Goal: Transaction & Acquisition: Subscribe to service/newsletter

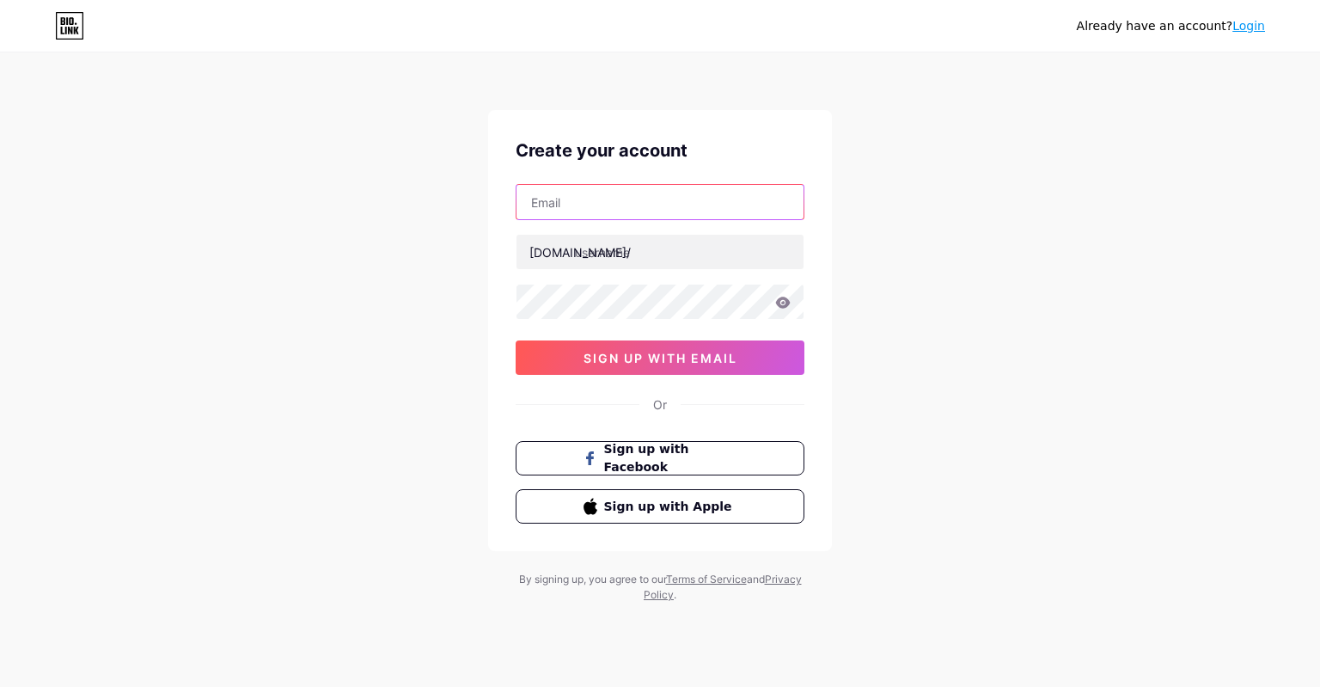
click at [620, 200] on input "text" at bounding box center [659, 202] width 287 height 34
type input "[EMAIL_ADDRESS][DOMAIN_NAME]"
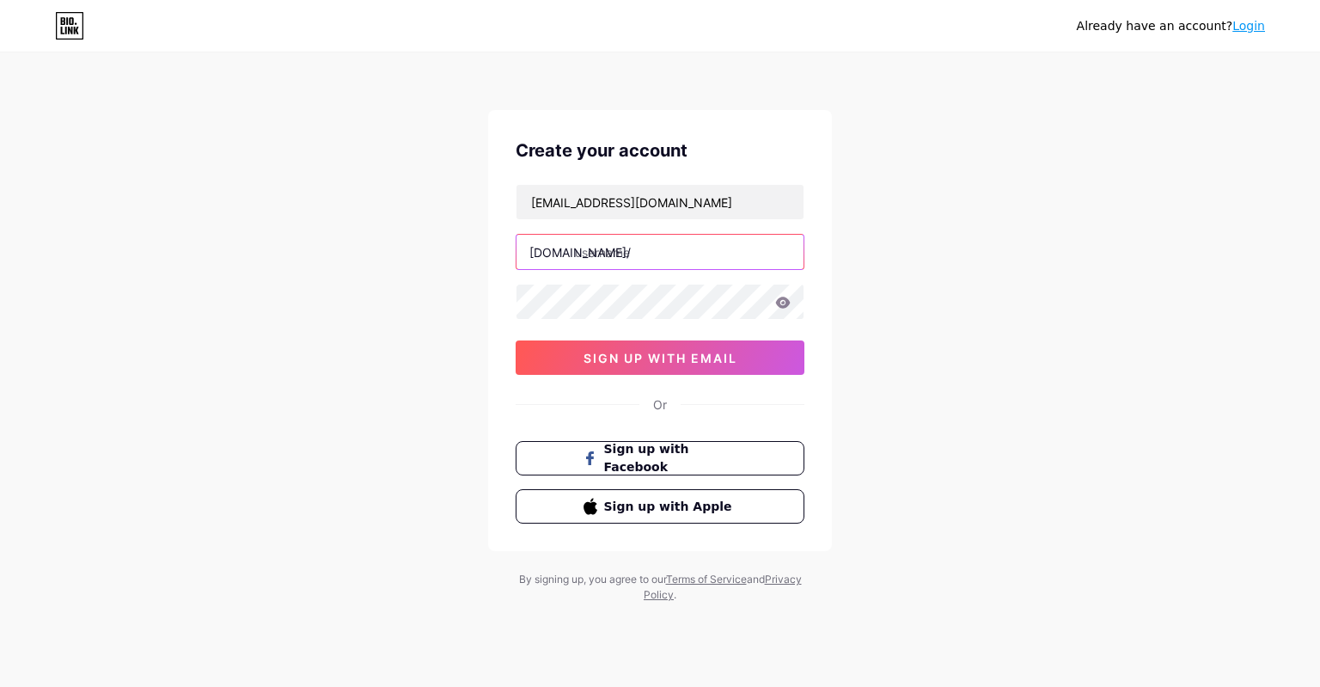
click at [622, 250] on input "text" at bounding box center [659, 252] width 287 height 34
type input "kingslot88"
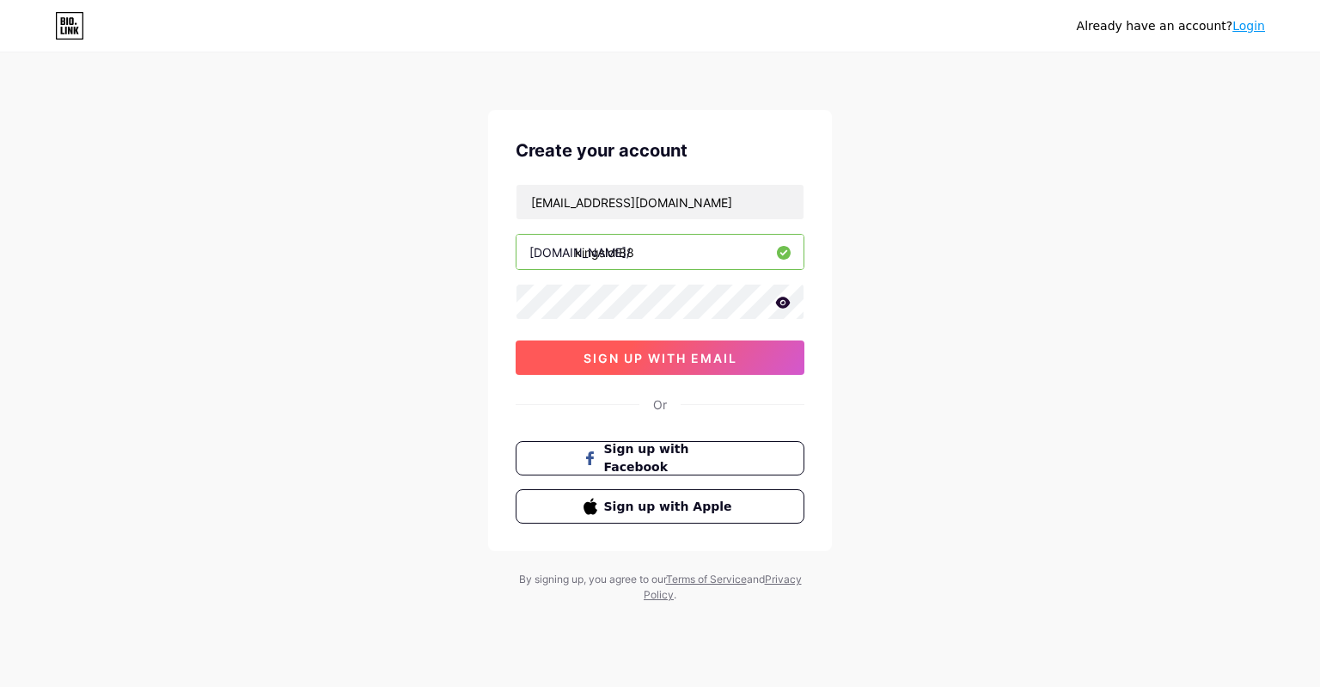
click at [713, 356] on span "sign up with email" at bounding box center [661, 358] width 154 height 15
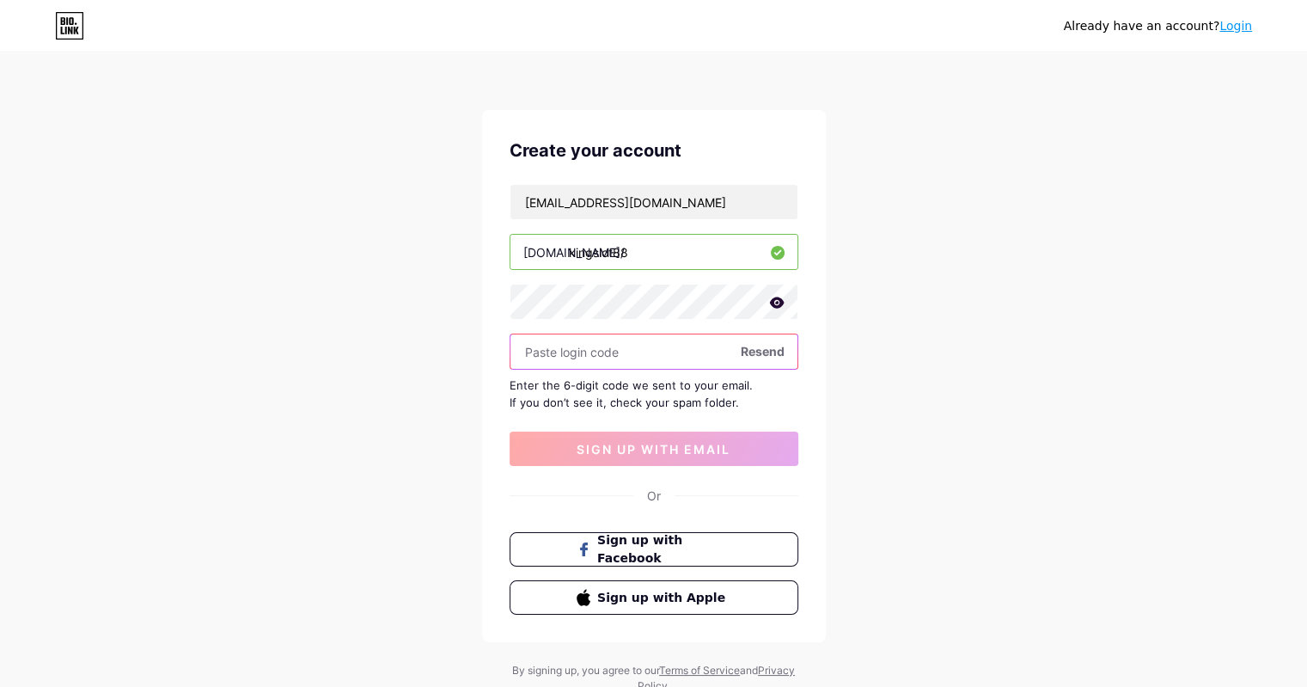
click at [624, 342] on input "text" at bounding box center [653, 351] width 287 height 34
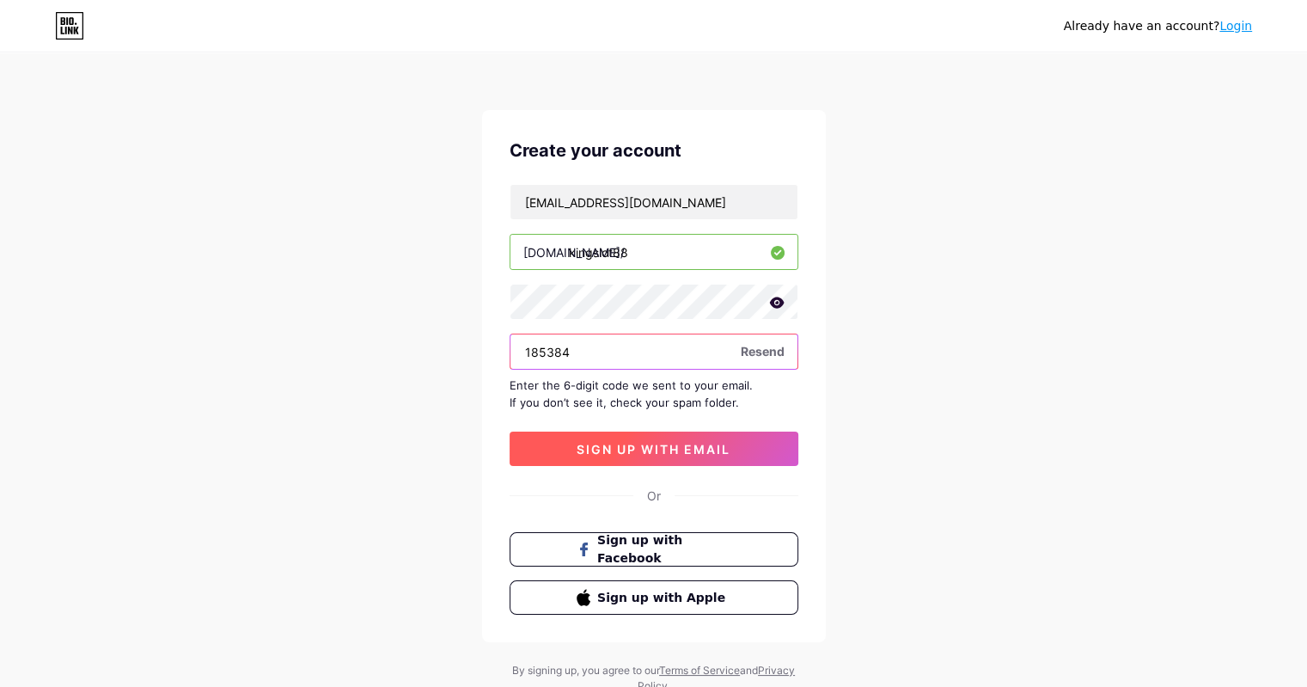
type input "185384"
click at [734, 439] on button "sign up with email" at bounding box center [654, 448] width 289 height 34
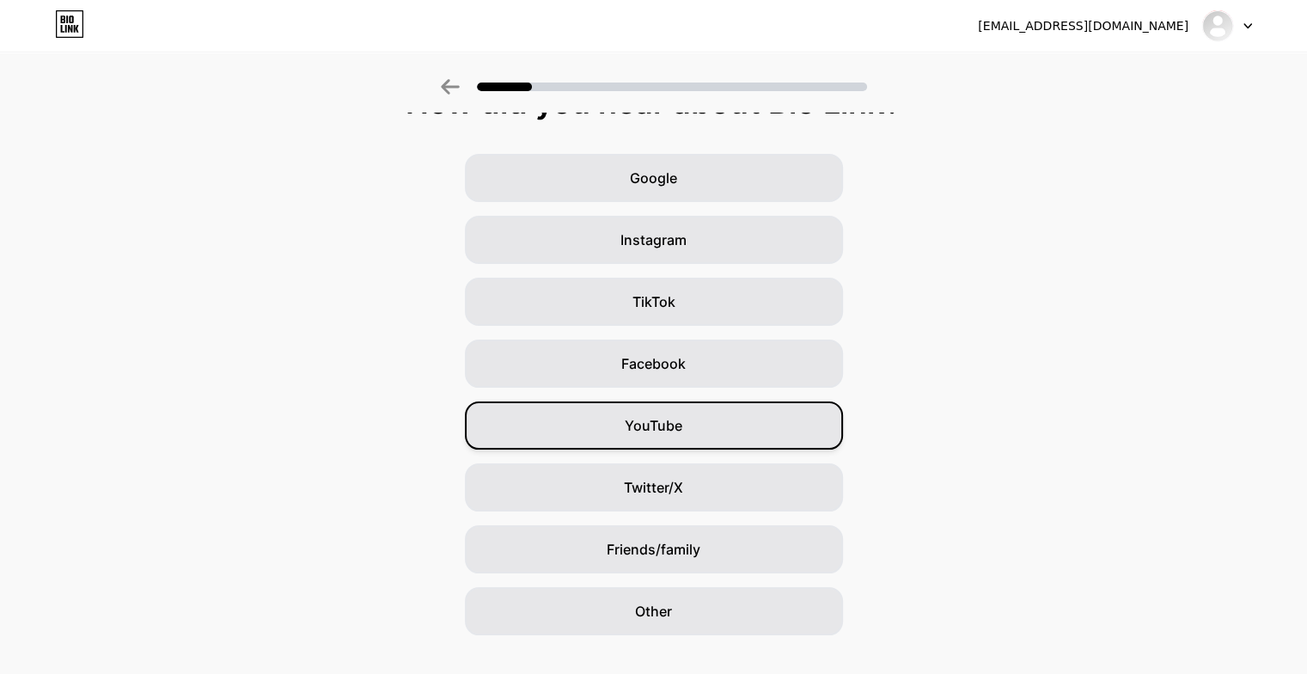
scroll to position [57, 0]
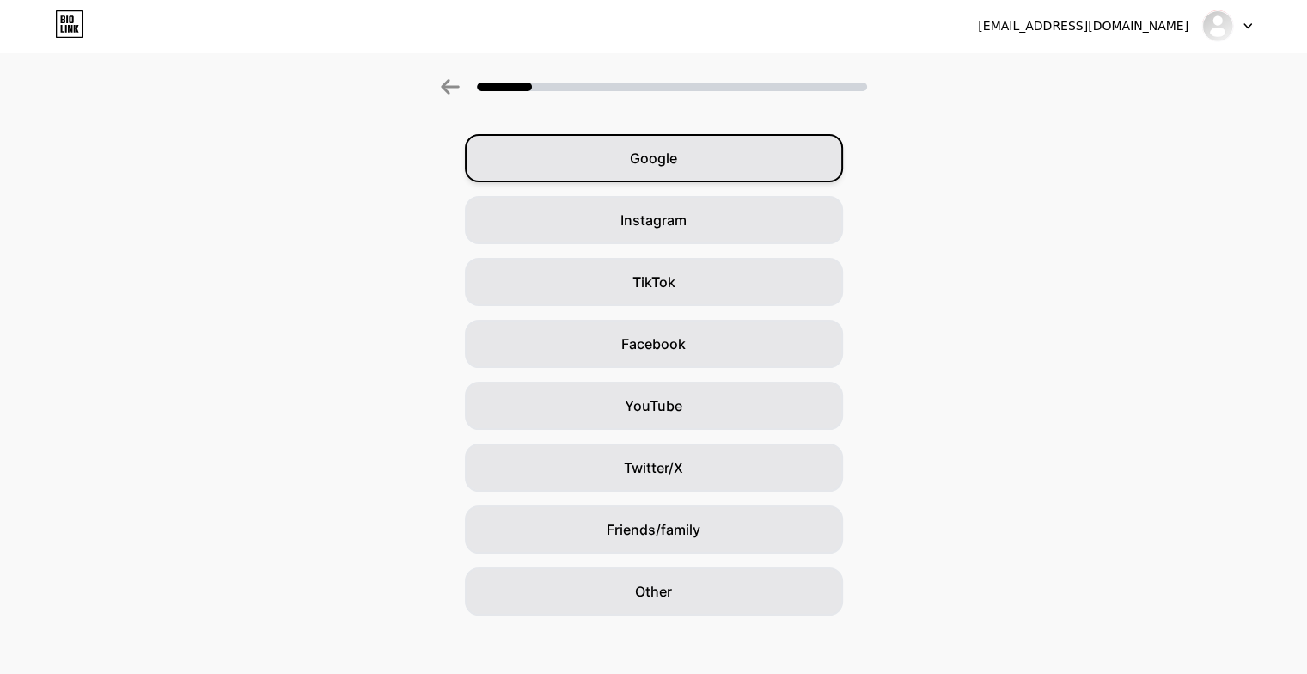
click at [732, 174] on div "Google" at bounding box center [654, 158] width 378 height 48
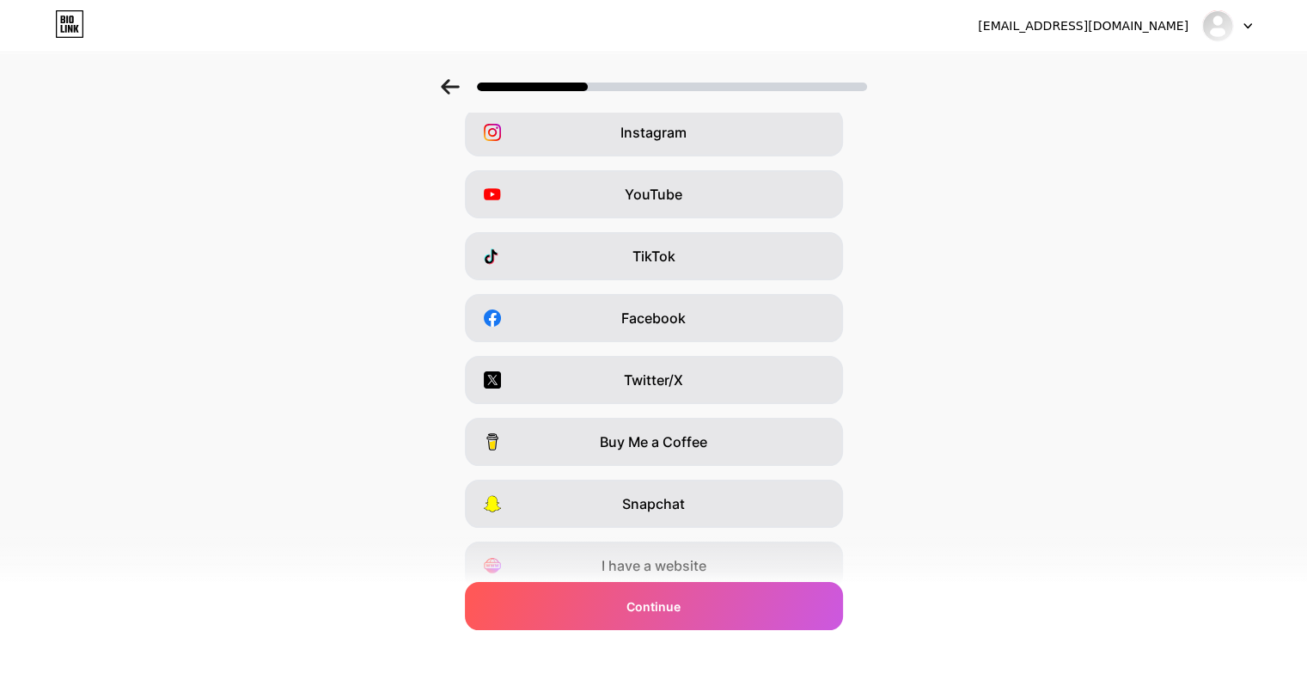
scroll to position [153, 0]
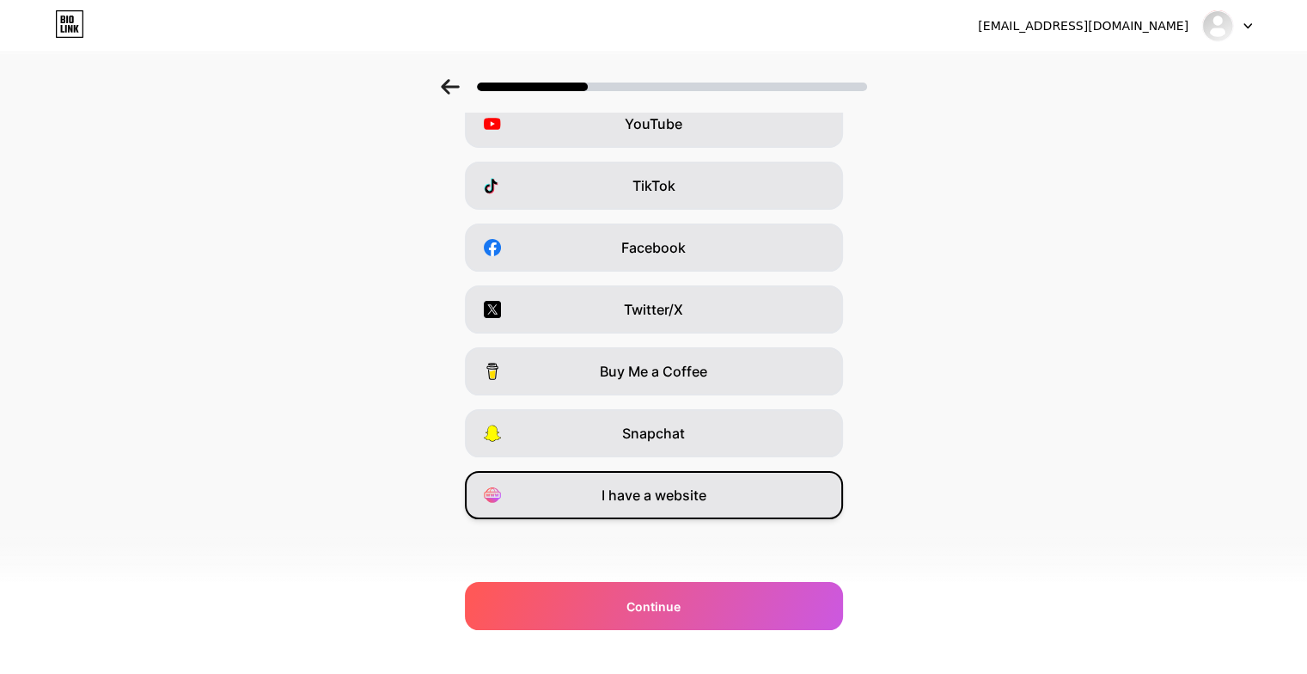
click at [751, 491] on div "I have a website" at bounding box center [654, 495] width 378 height 48
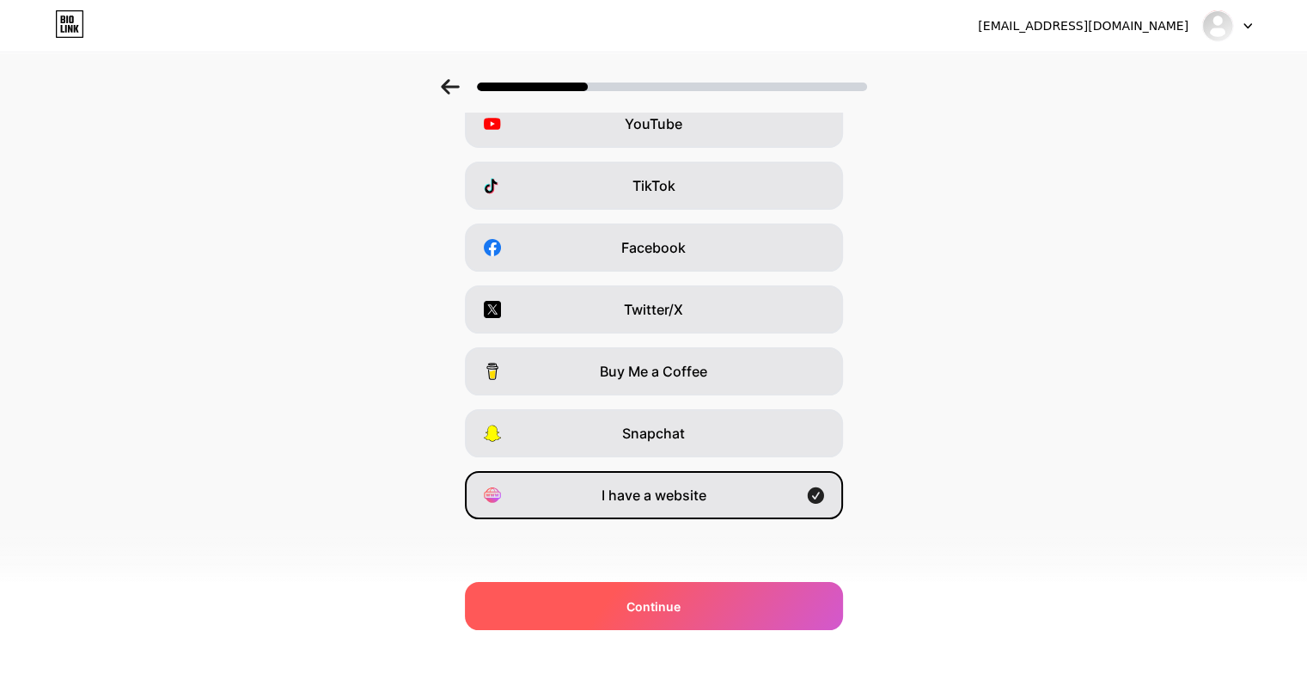
click at [746, 606] on div "Continue" at bounding box center [654, 606] width 378 height 48
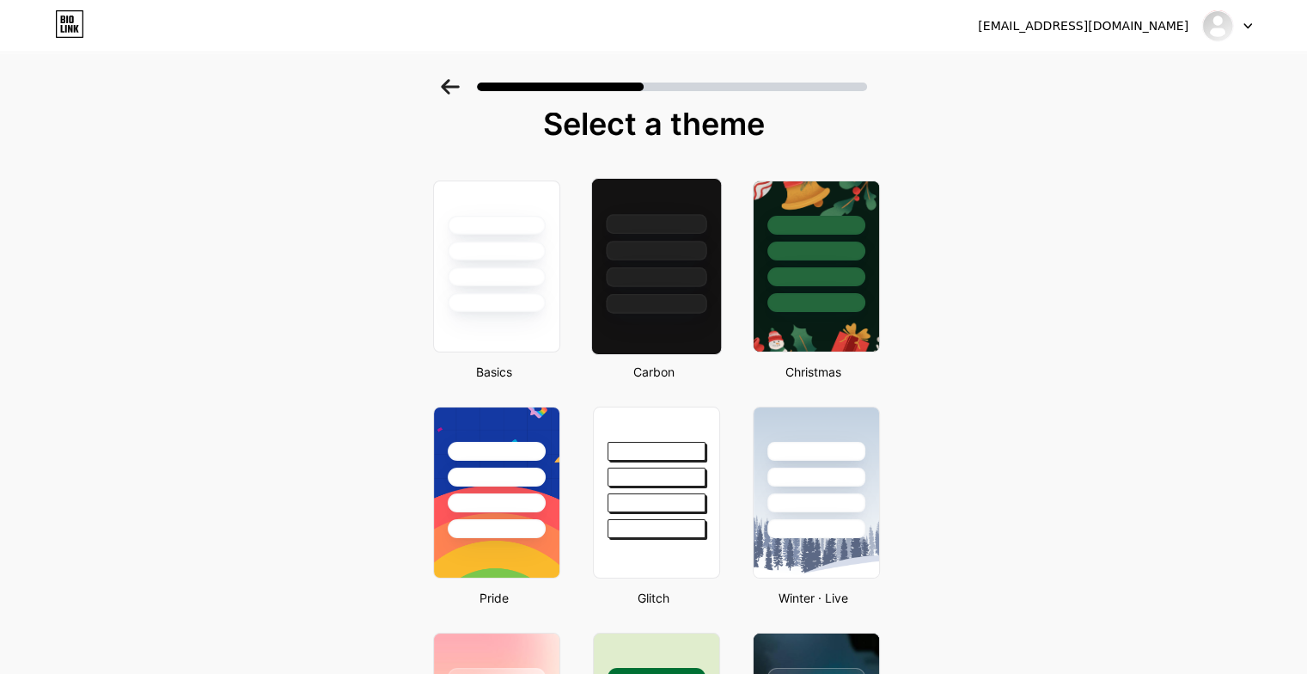
scroll to position [0, 0]
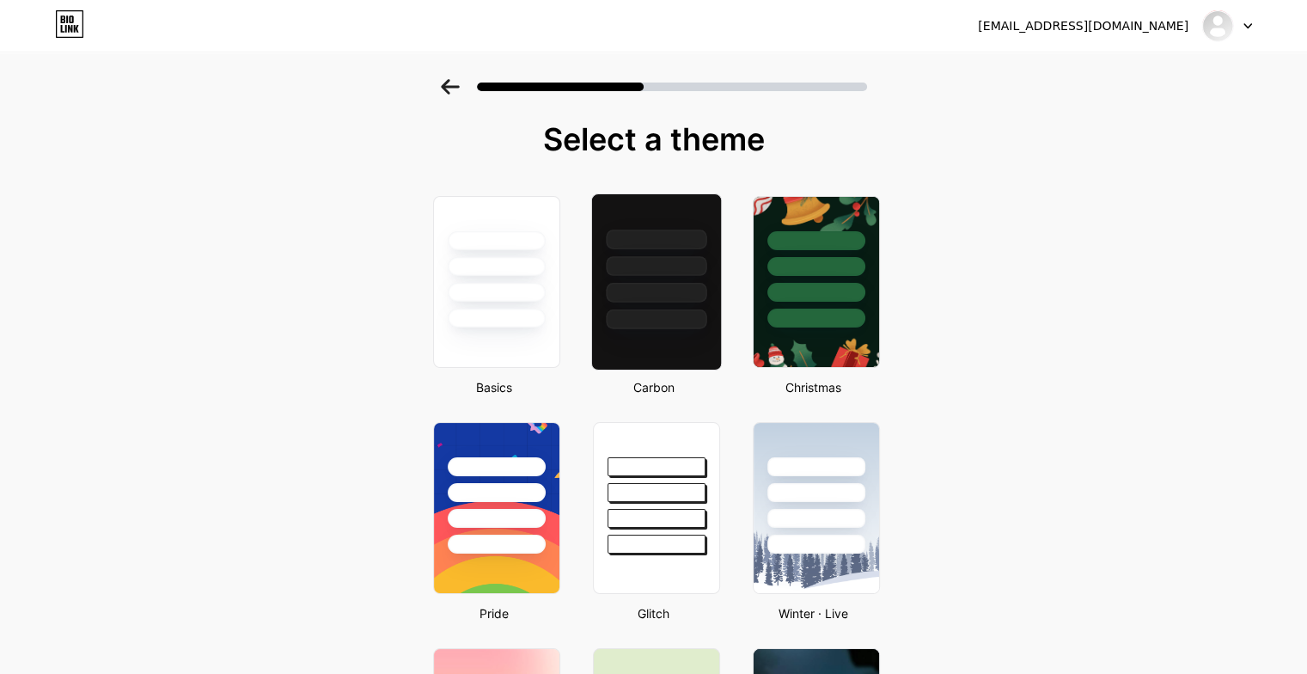
click at [644, 319] on div at bounding box center [656, 319] width 101 height 20
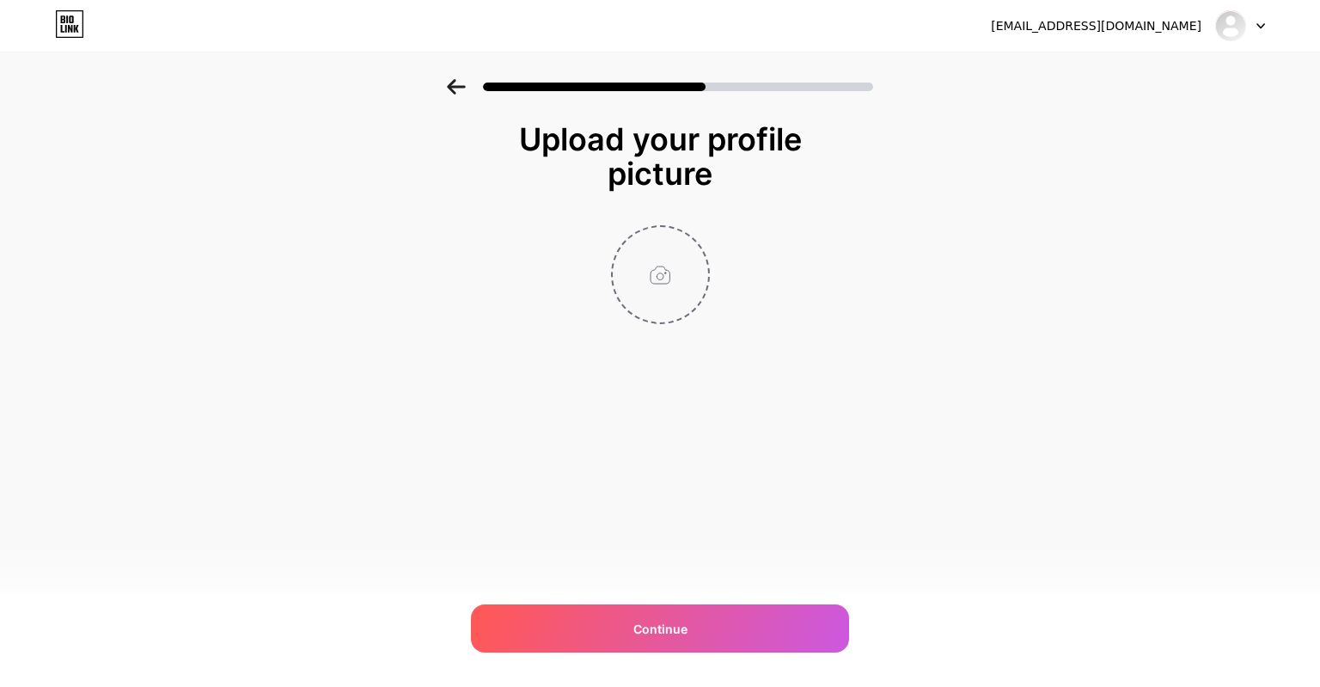
click at [675, 240] on input "file" at bounding box center [660, 274] width 95 height 95
click at [640, 262] on input "file" at bounding box center [660, 274] width 95 height 95
type input "C:\fakepath\LOGO.png"
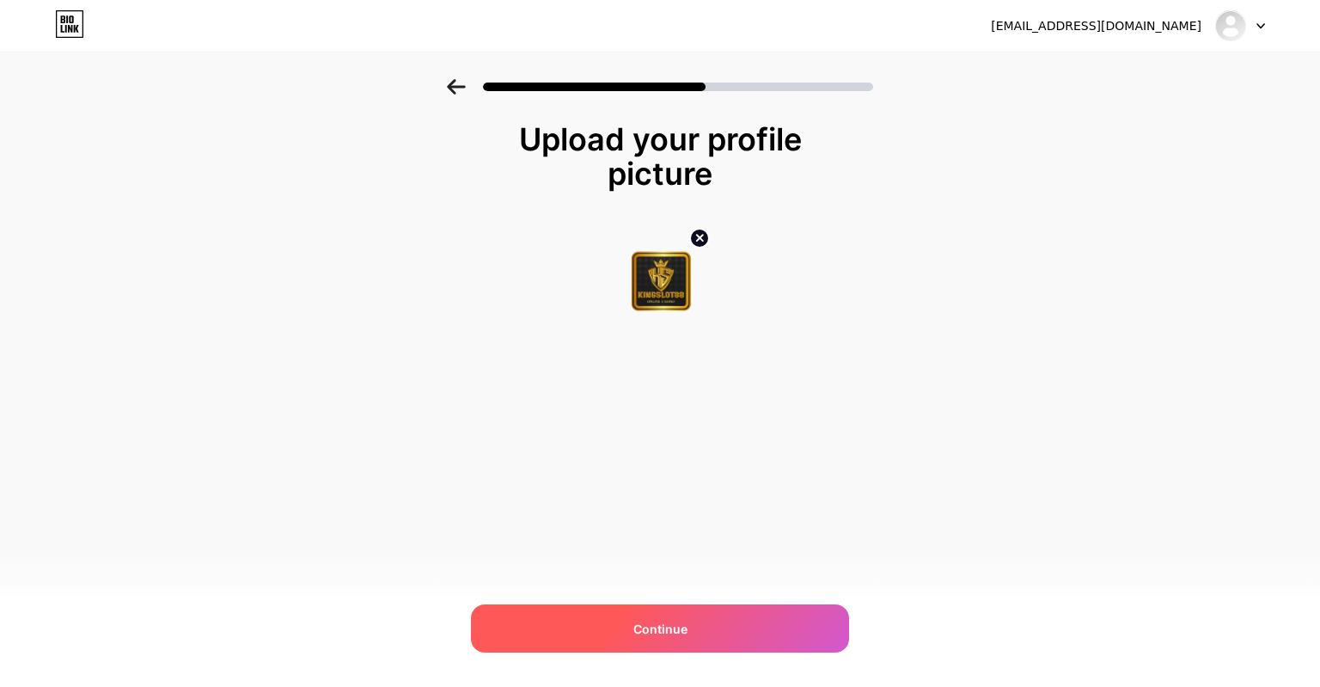
click at [746, 623] on div "Continue" at bounding box center [660, 628] width 378 height 48
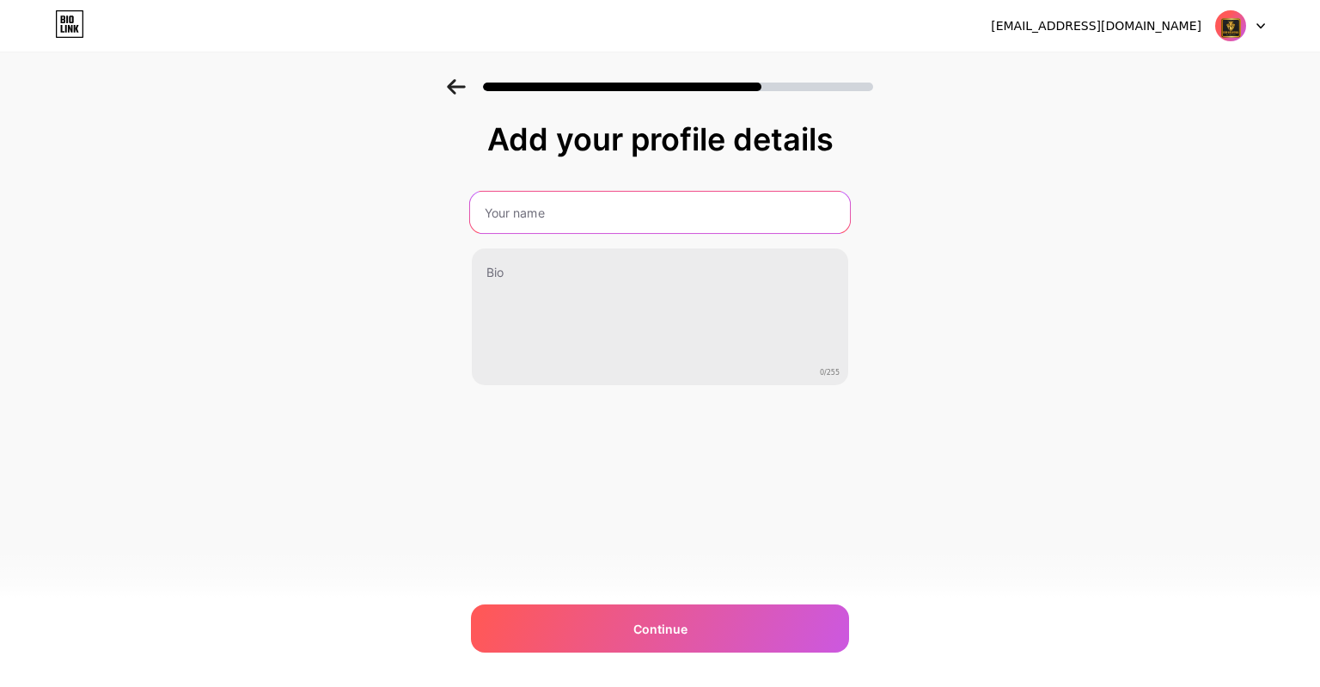
click at [632, 215] on input "text" at bounding box center [660, 212] width 380 height 41
type input "kingslot88"
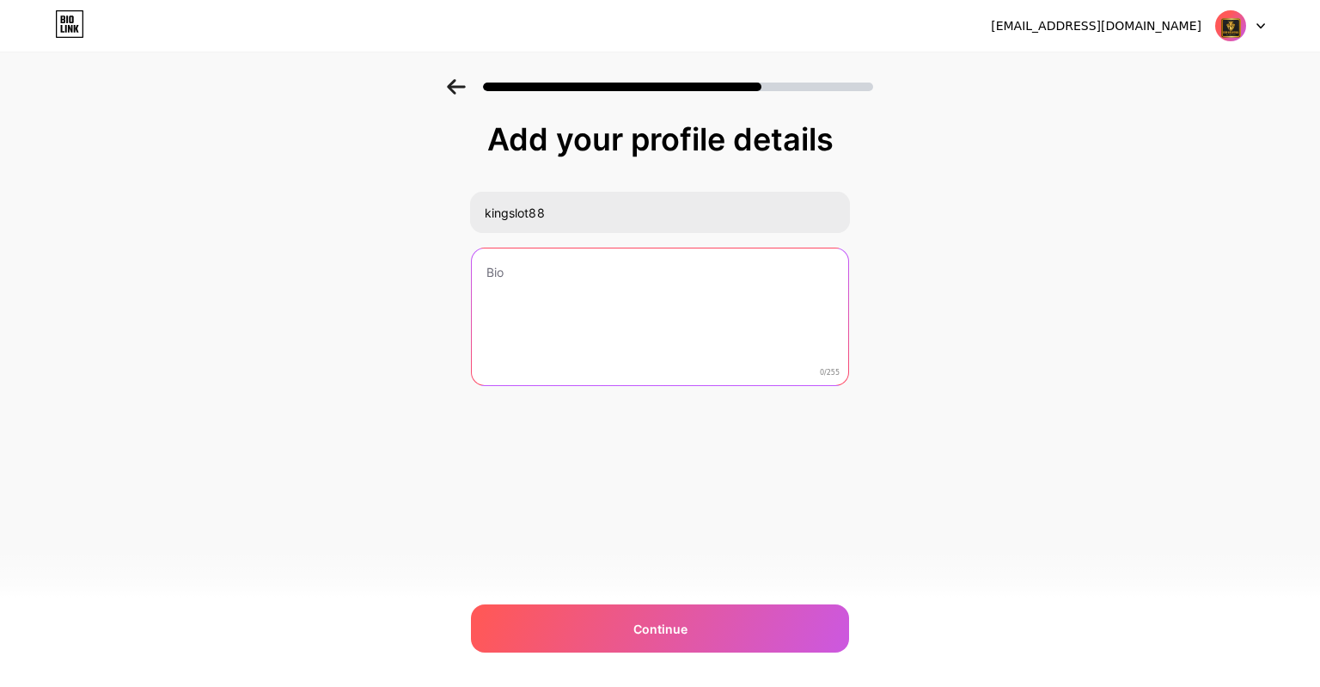
click at [675, 276] on textarea at bounding box center [660, 317] width 376 height 138
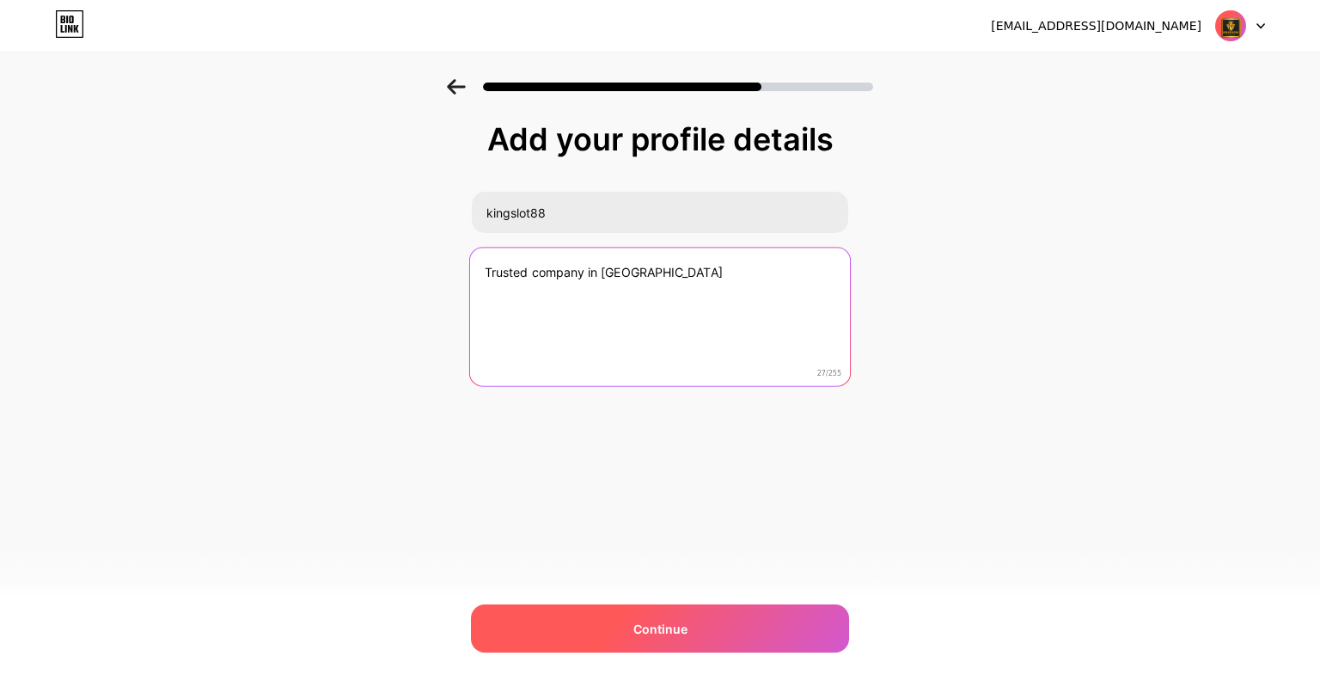
type textarea "Trusted company in [GEOGRAPHIC_DATA]"
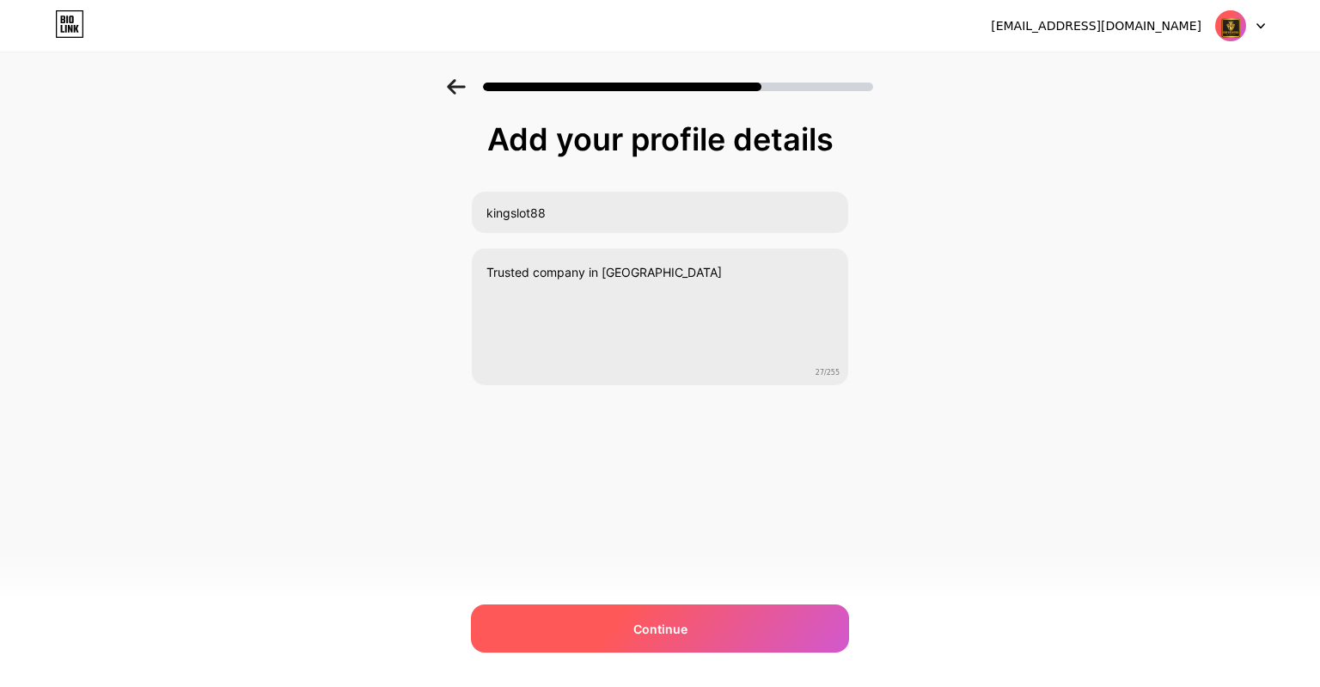
click at [740, 625] on div "Continue" at bounding box center [660, 628] width 378 height 48
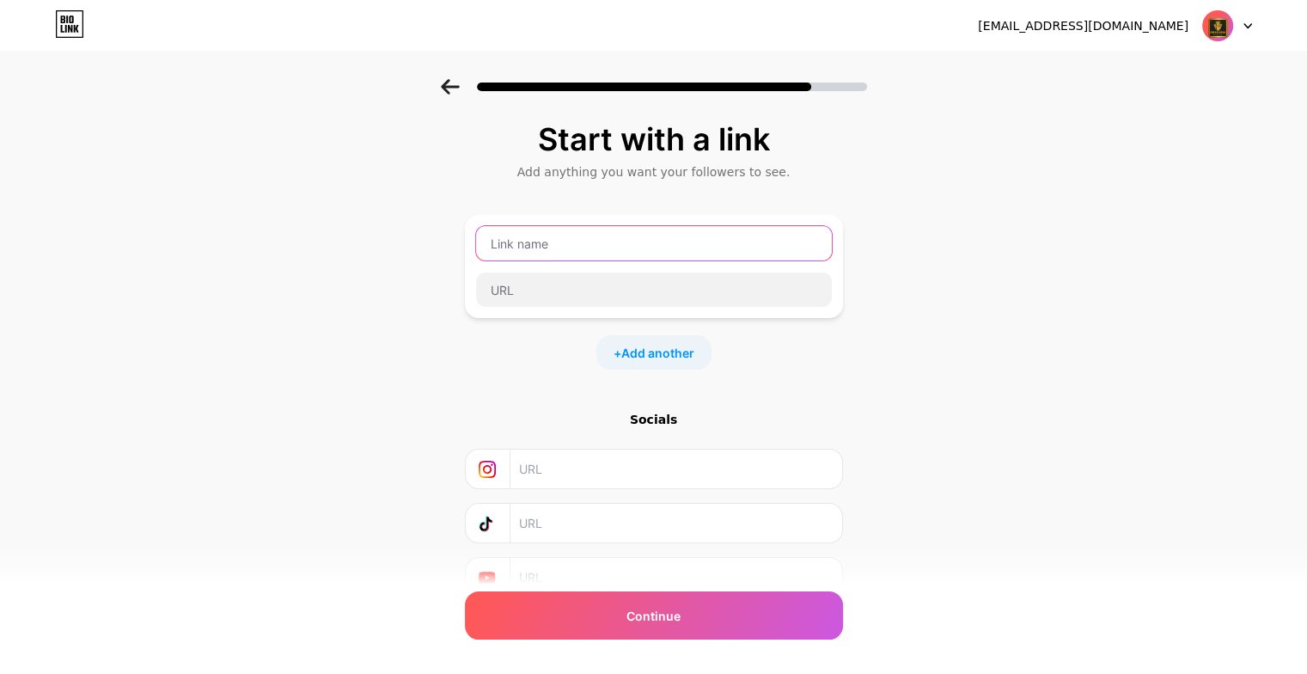
click at [615, 239] on input "text" at bounding box center [654, 243] width 356 height 34
type input "kingslot88"
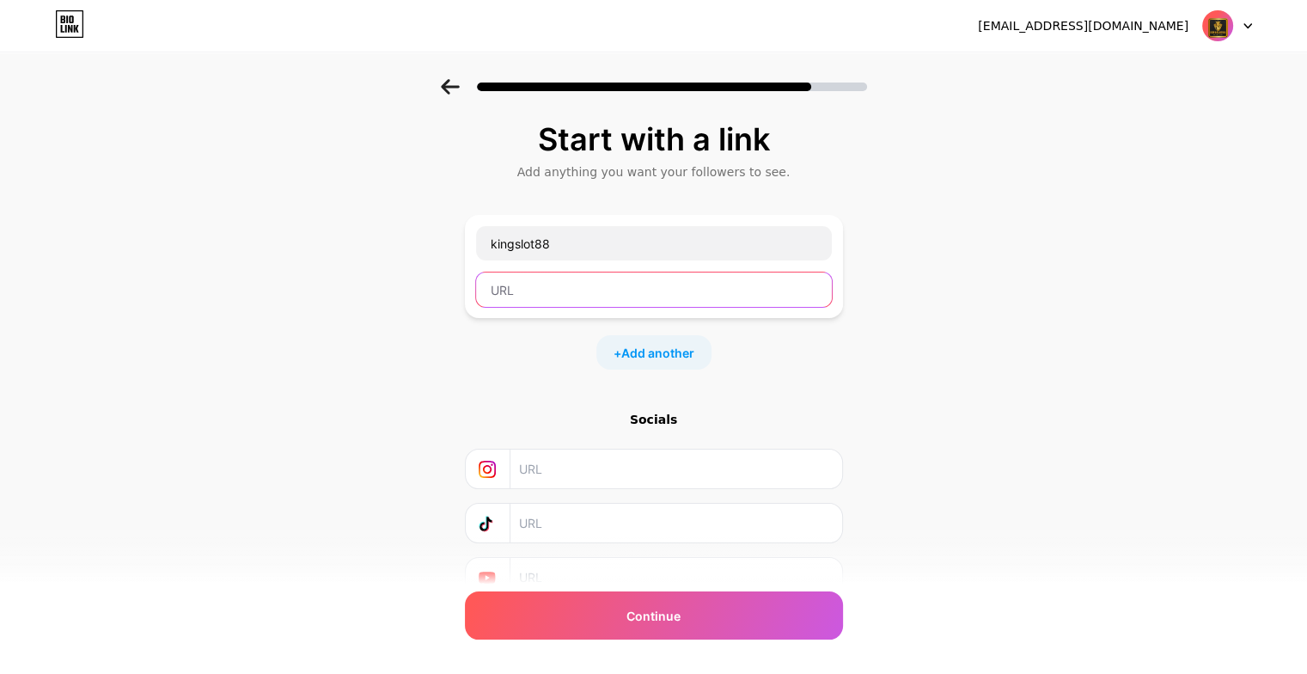
click at [619, 284] on input "text" at bounding box center [654, 289] width 356 height 34
click at [657, 309] on div "kingslot88" at bounding box center [654, 266] width 378 height 103
click at [669, 292] on input "text" at bounding box center [654, 289] width 356 height 34
paste input "[URL][DOMAIN_NAME]"
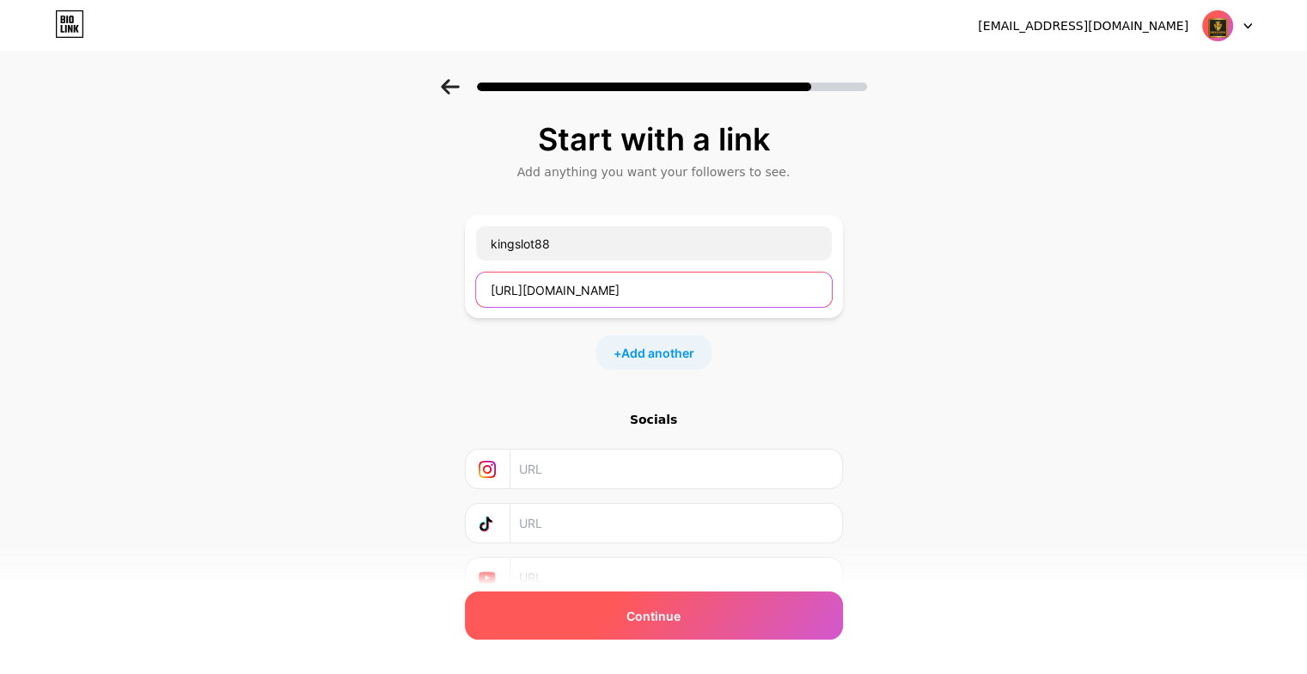
type input "[URL][DOMAIN_NAME]"
click at [722, 620] on div "Continue" at bounding box center [654, 615] width 378 height 48
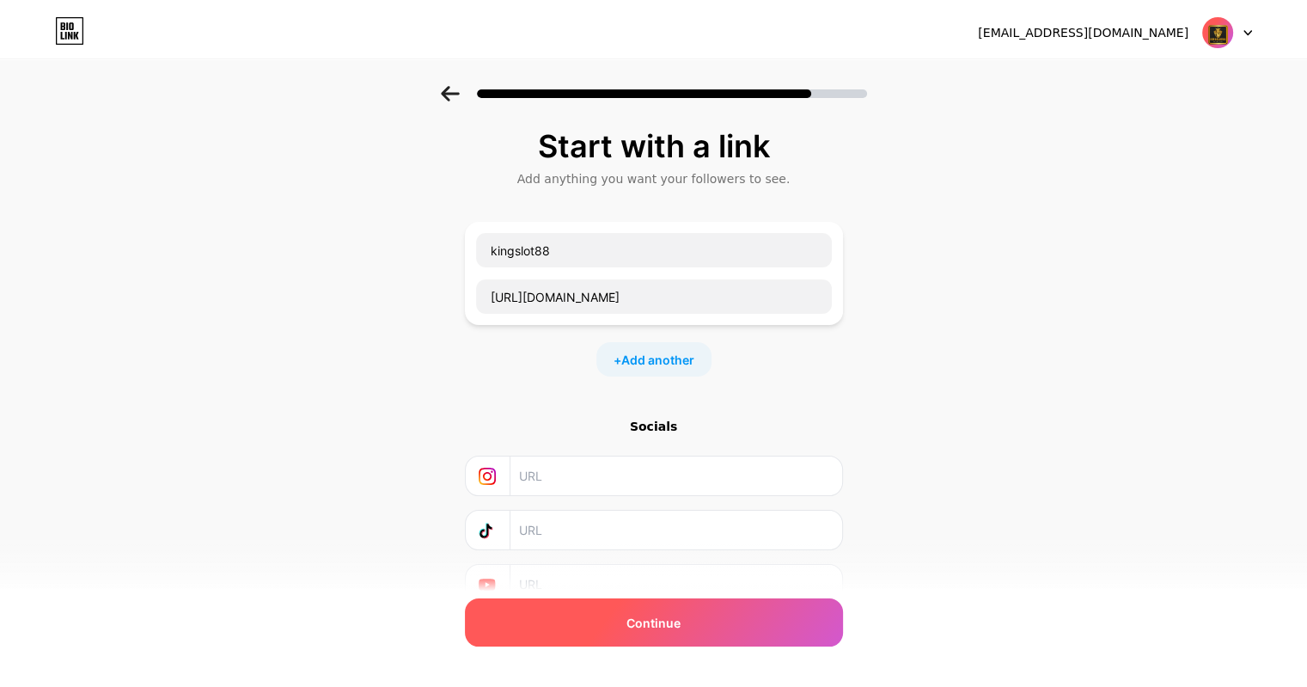
scroll to position [0, 0]
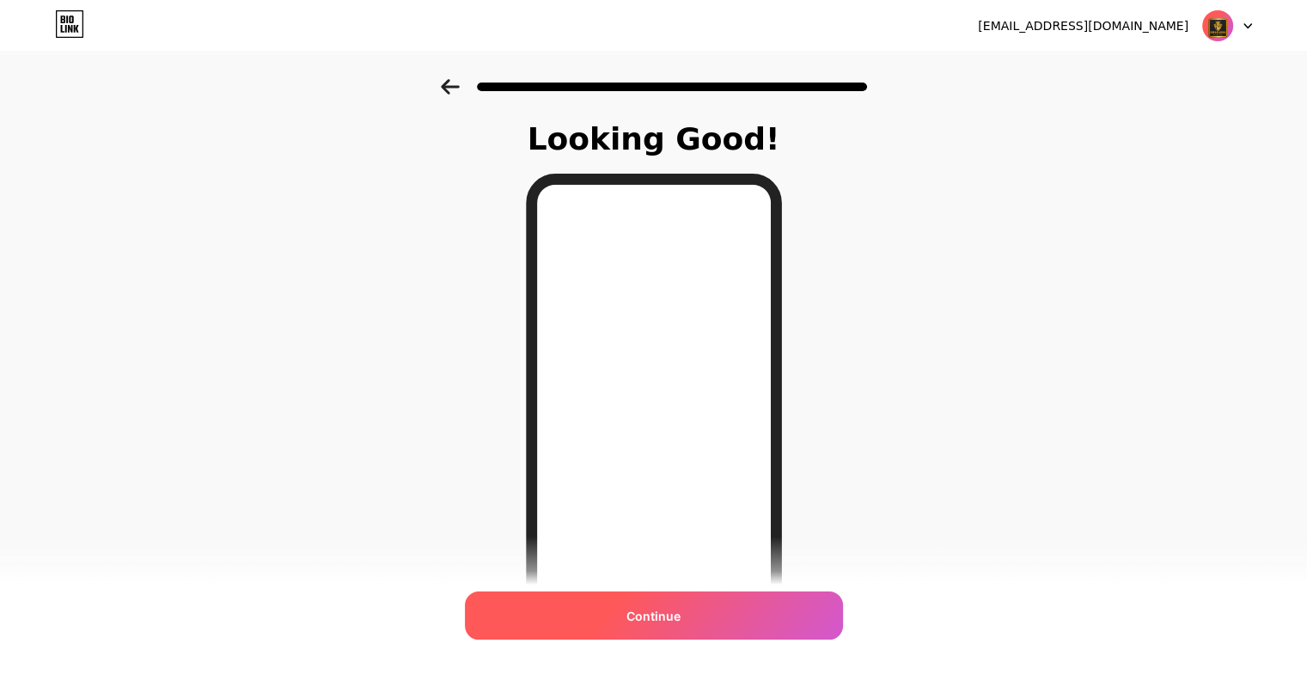
click at [650, 626] on div "Continue" at bounding box center [654, 615] width 378 height 48
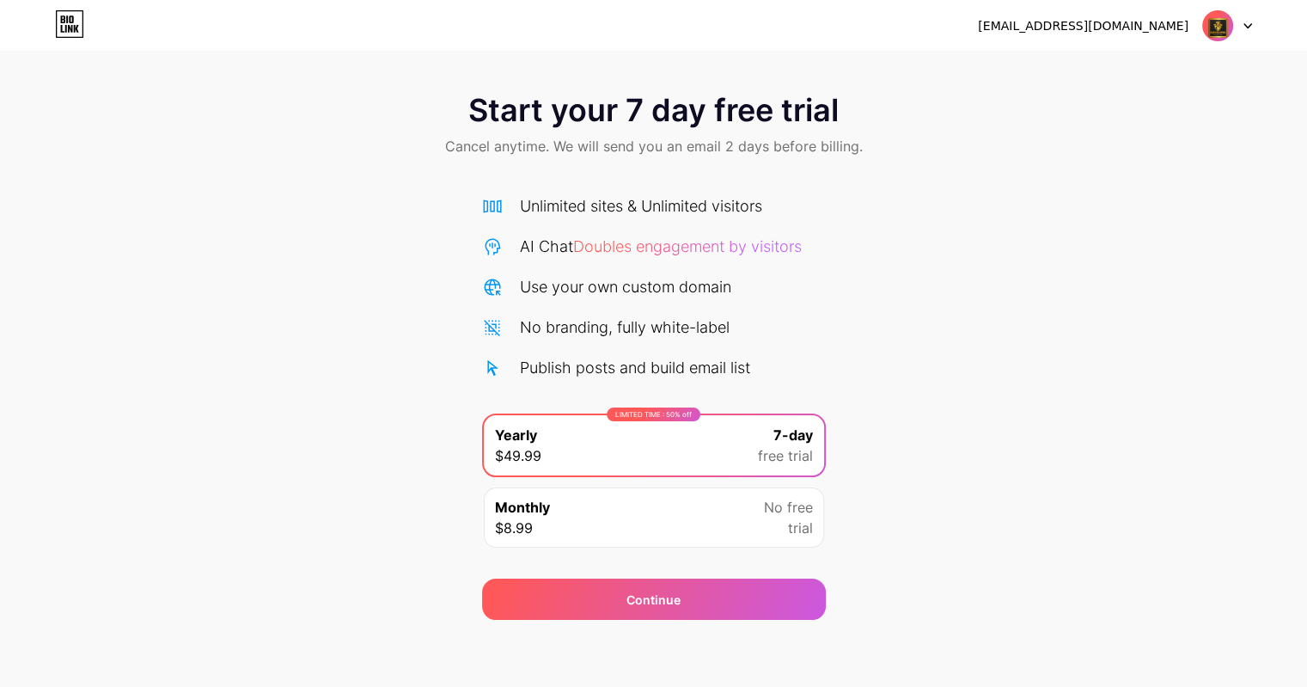
scroll to position [3, 0]
click at [1225, 29] on img at bounding box center [1217, 25] width 33 height 33
click at [1224, 34] on img at bounding box center [1217, 25] width 33 height 33
click at [65, 23] on icon at bounding box center [69, 23] width 29 height 27
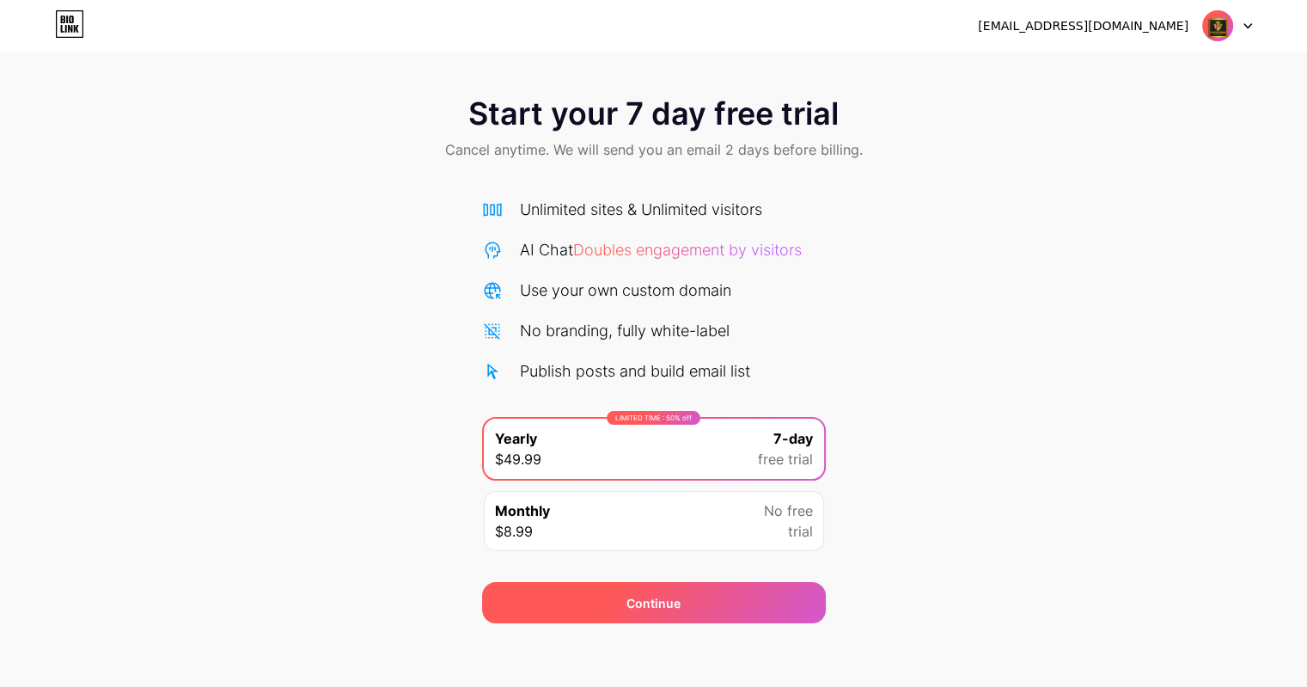
click at [774, 608] on div "Continue" at bounding box center [654, 602] width 344 height 41
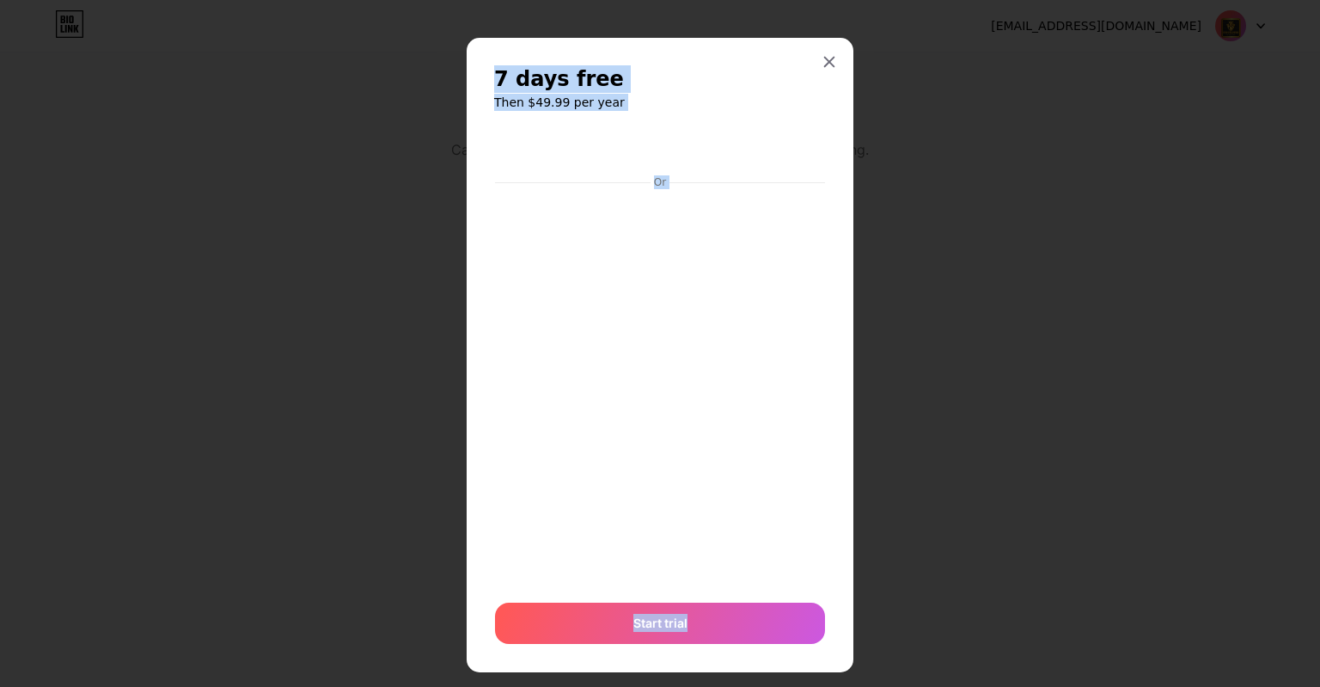
drag, startPoint x: 718, startPoint y: 632, endPoint x: 949, endPoint y: 524, distance: 254.1
click at [949, 524] on div "7 days free Then $49.99 per year Or Start trial" at bounding box center [660, 343] width 1320 height 687
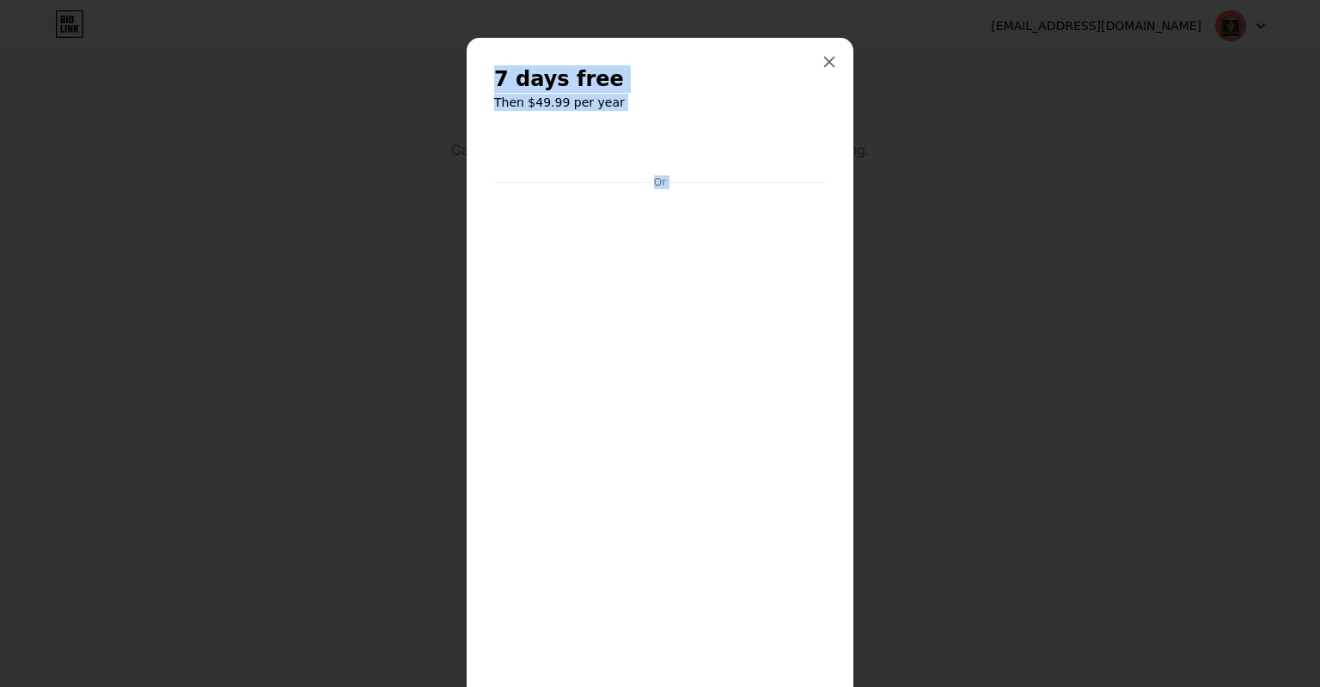
click at [909, 300] on div at bounding box center [660, 343] width 1320 height 687
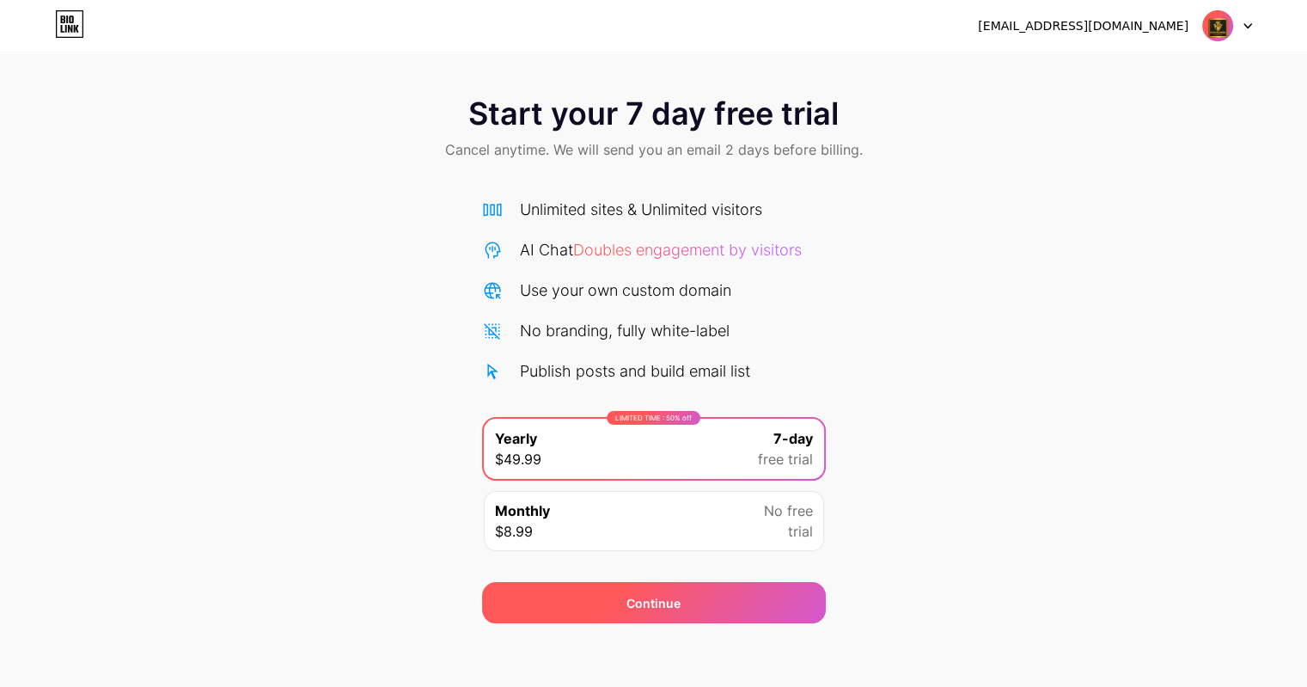
click at [794, 592] on div "Continue" at bounding box center [654, 602] width 344 height 41
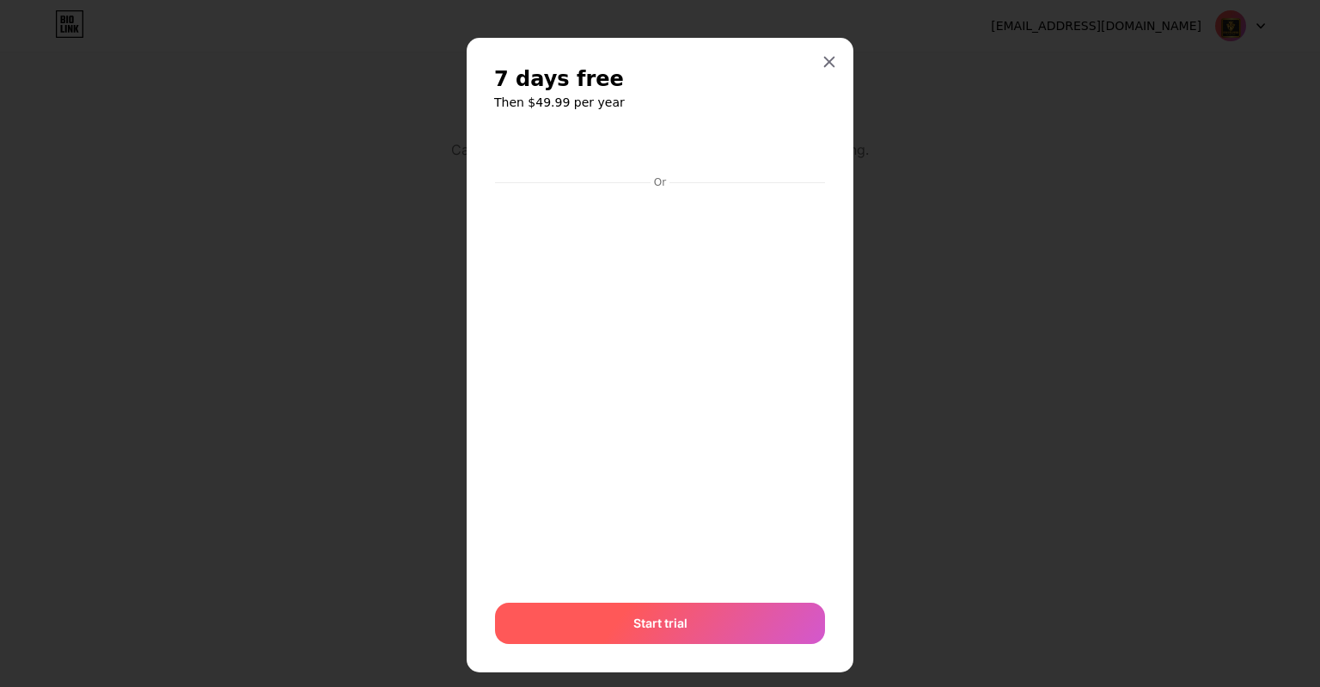
click at [697, 635] on div "Start trial" at bounding box center [660, 622] width 330 height 41
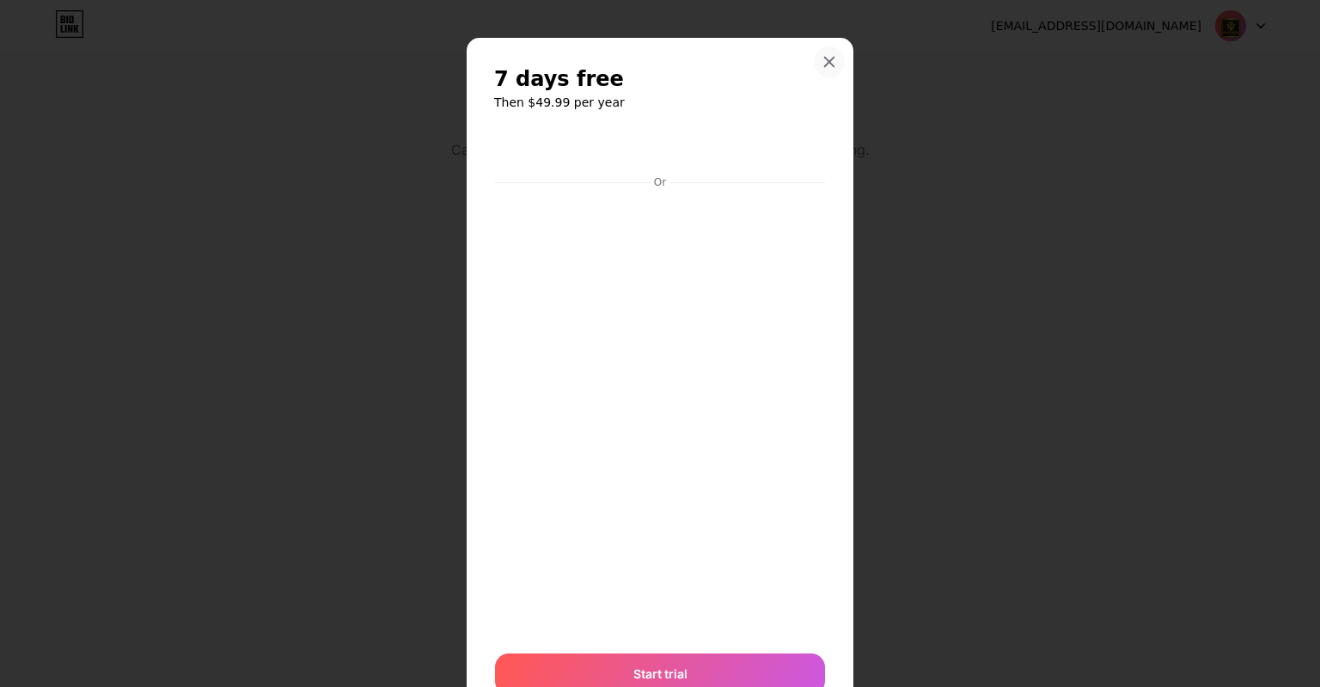
click at [825, 61] on icon at bounding box center [829, 62] width 14 height 14
